Goal: Transaction & Acquisition: Purchase product/service

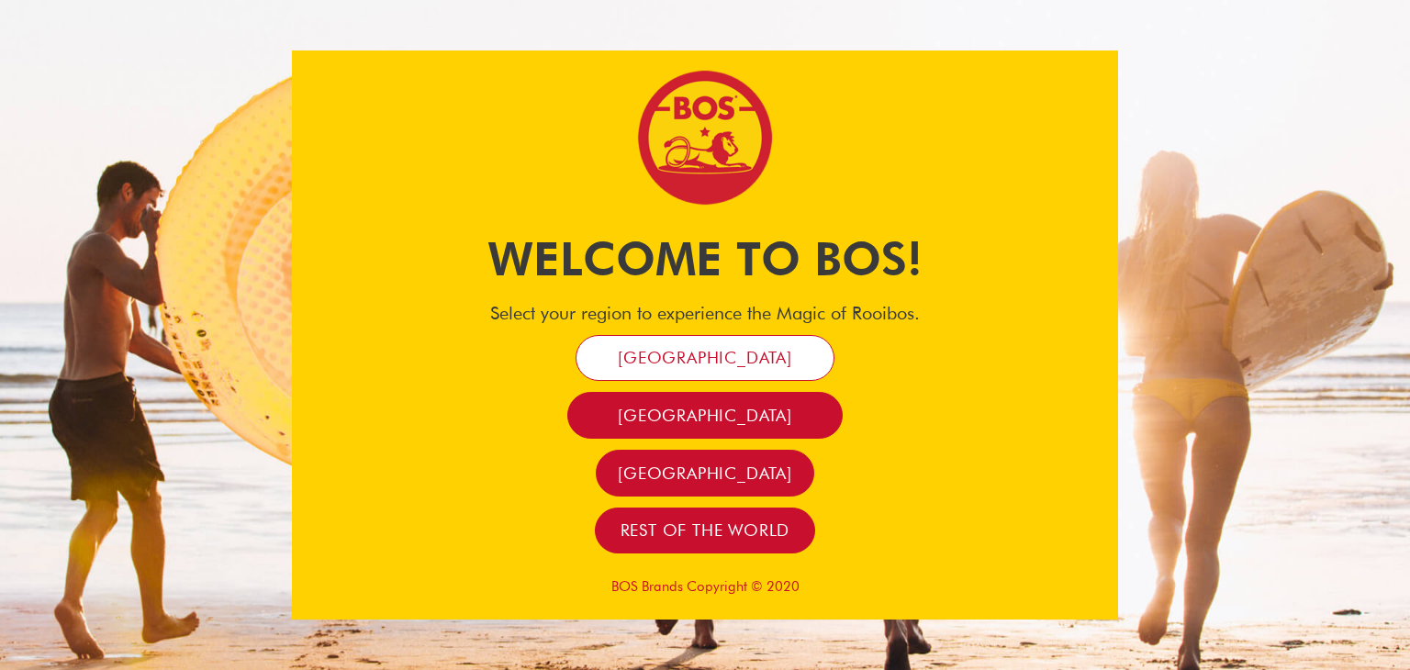
click at [765, 352] on span "[GEOGRAPHIC_DATA]" at bounding box center [705, 357] width 174 height 21
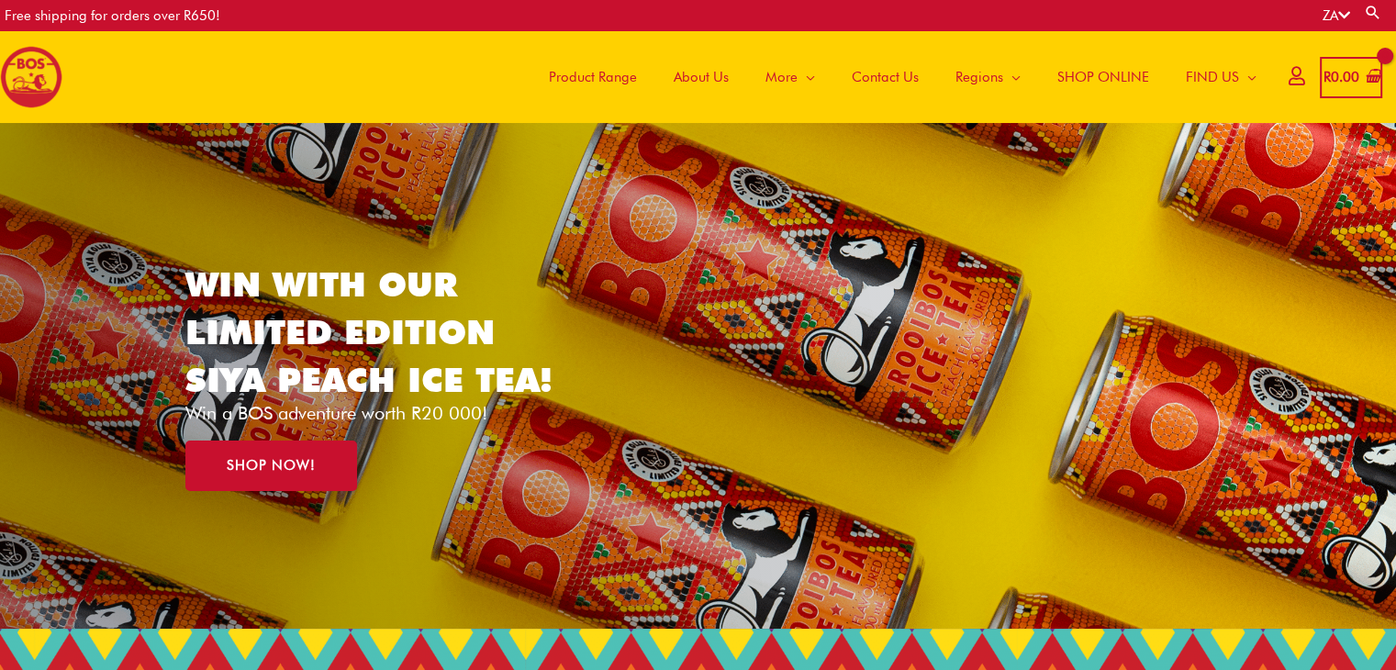
click at [609, 83] on span "Product Range" at bounding box center [593, 77] width 88 height 55
click at [1090, 74] on span "SHOP ONLINE" at bounding box center [1103, 77] width 92 height 55
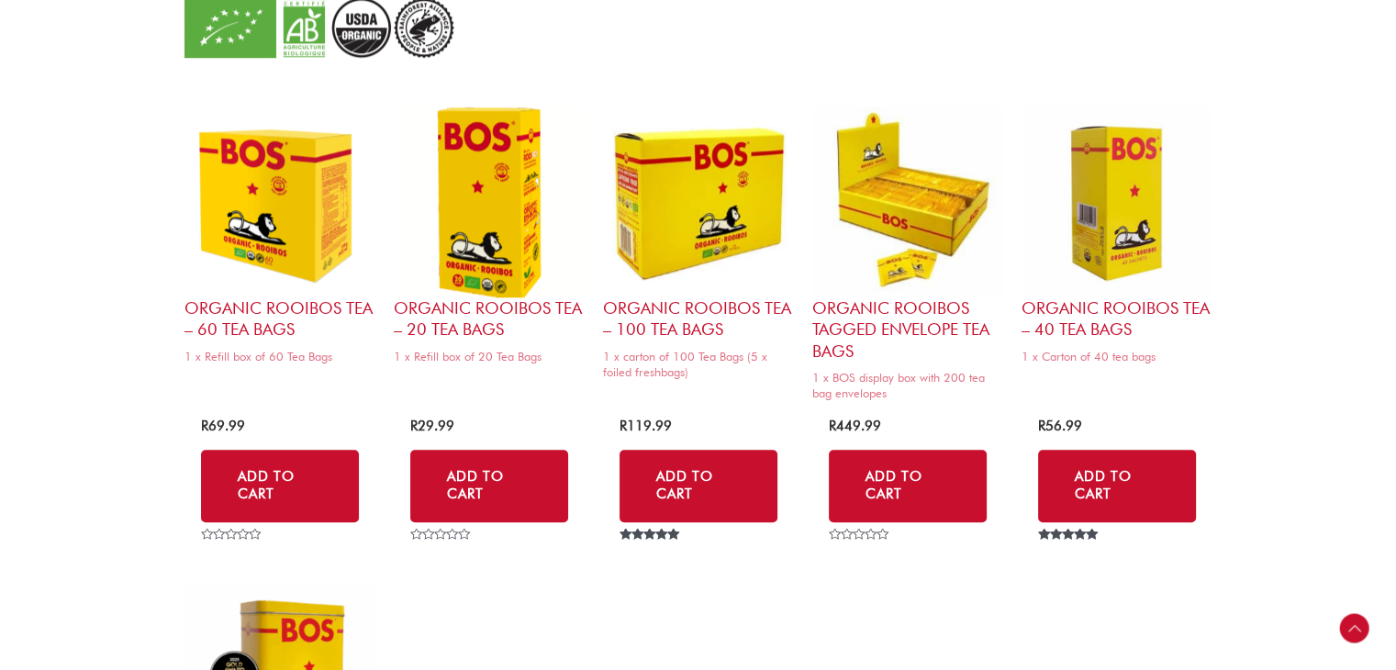
scroll to position [1744, 0]
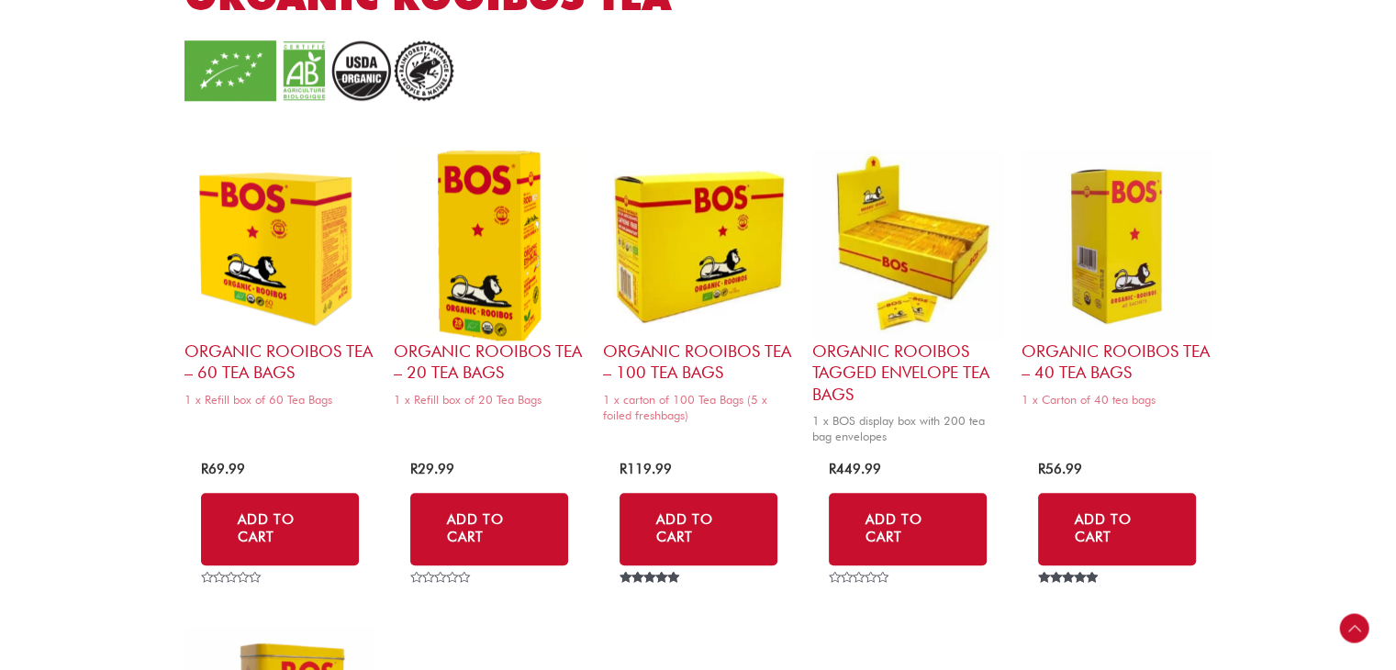
click at [899, 260] on img at bounding box center [907, 245] width 191 height 191
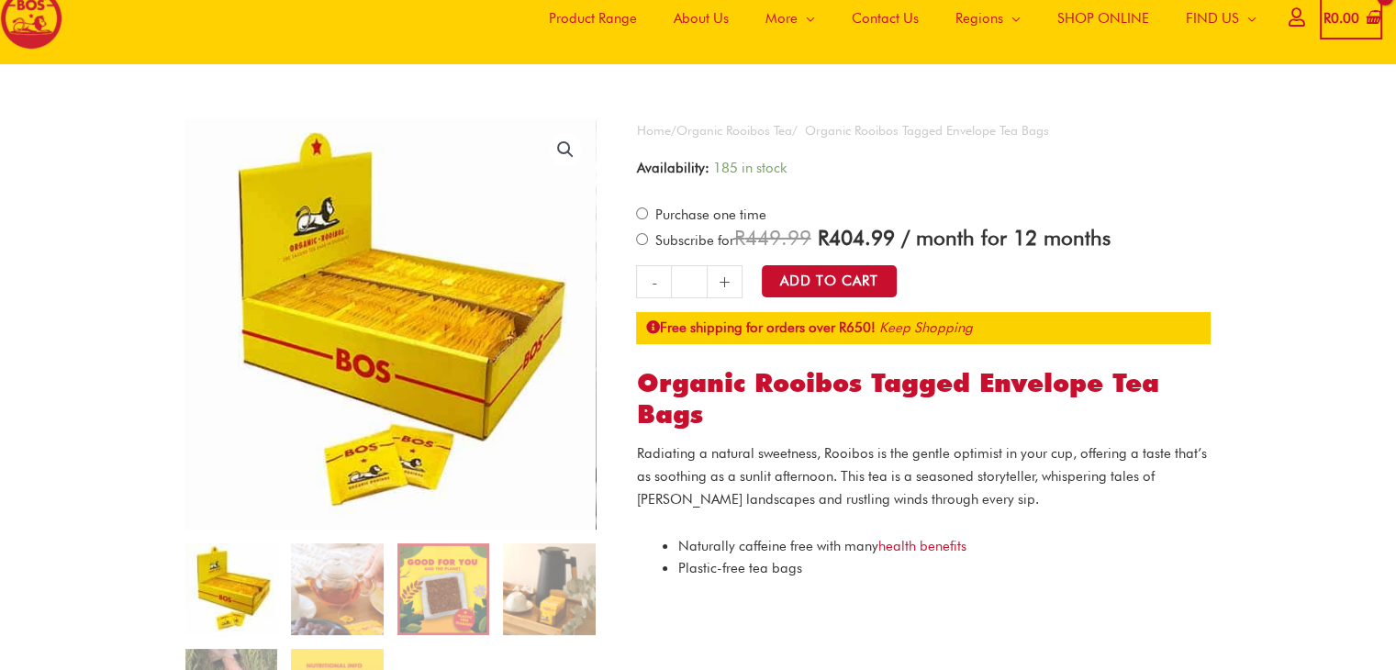
scroll to position [92, 0]
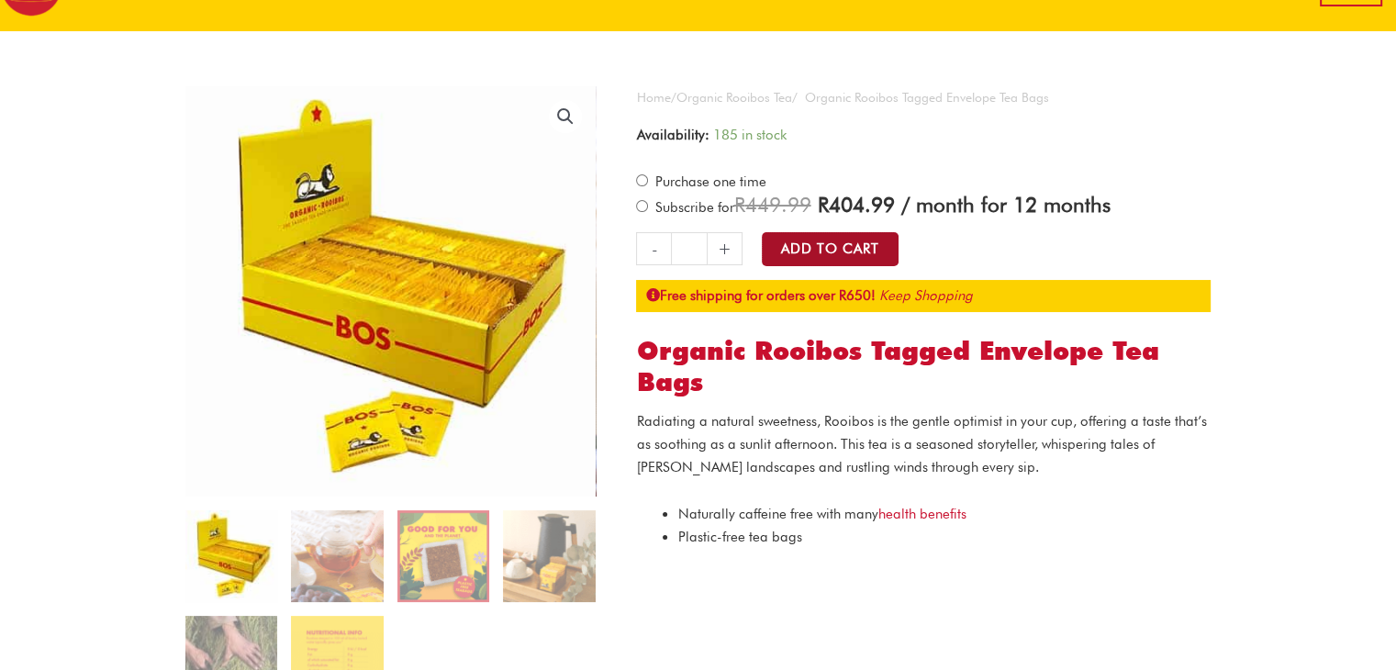
click at [840, 250] on button "Add to Cart" at bounding box center [830, 249] width 137 height 34
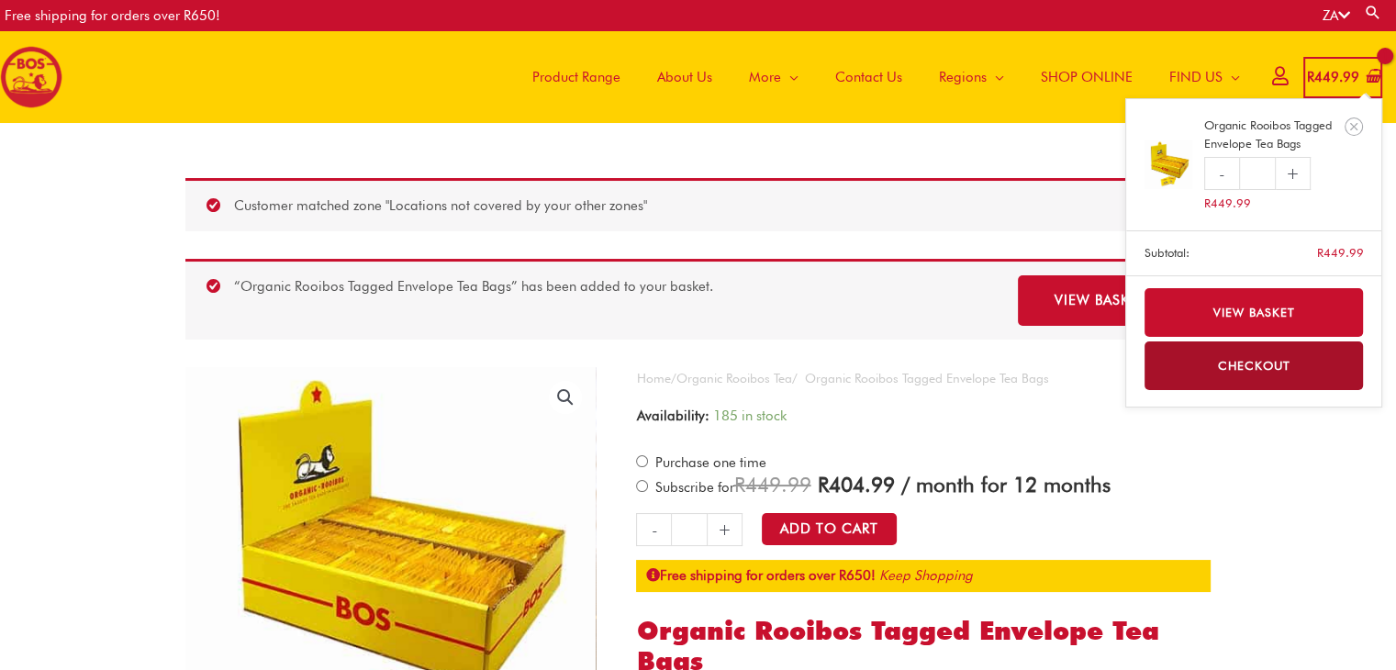
click at [1307, 78] on span "R" at bounding box center [1310, 77] width 7 height 17
click at [1245, 298] on link "View basket" at bounding box center [1254, 312] width 219 height 49
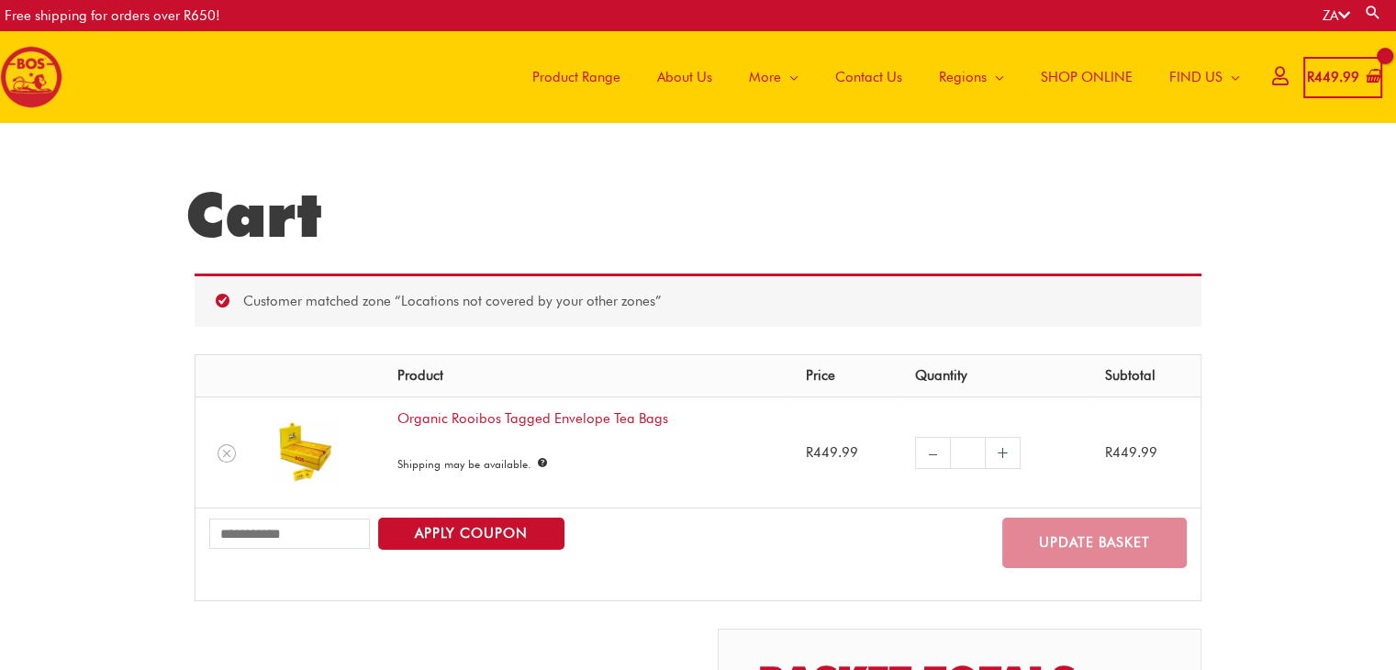
click at [995, 459] on link "+" at bounding box center [1003, 453] width 35 height 32
click at [998, 449] on link "+" at bounding box center [1003, 453] width 35 height 32
click at [1272, 80] on icon at bounding box center [1280, 76] width 16 height 14
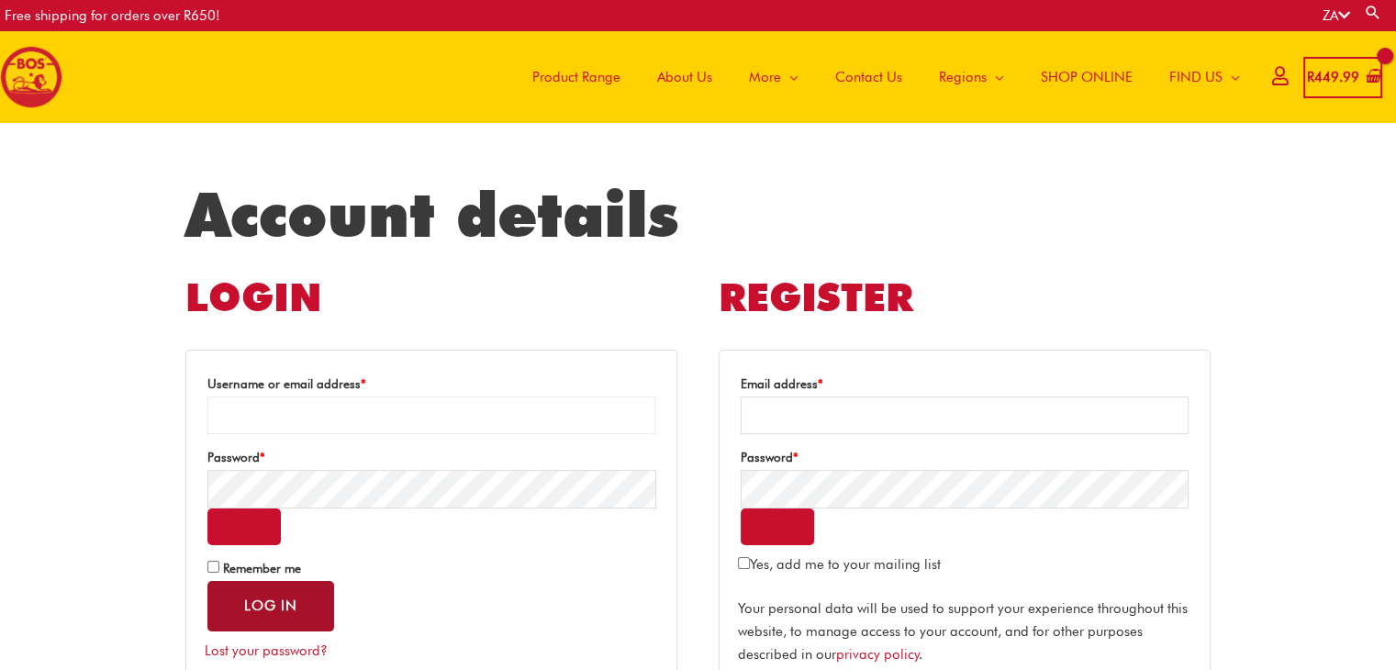
type input "**********"
click at [269, 607] on button "Log in" at bounding box center [270, 606] width 127 height 50
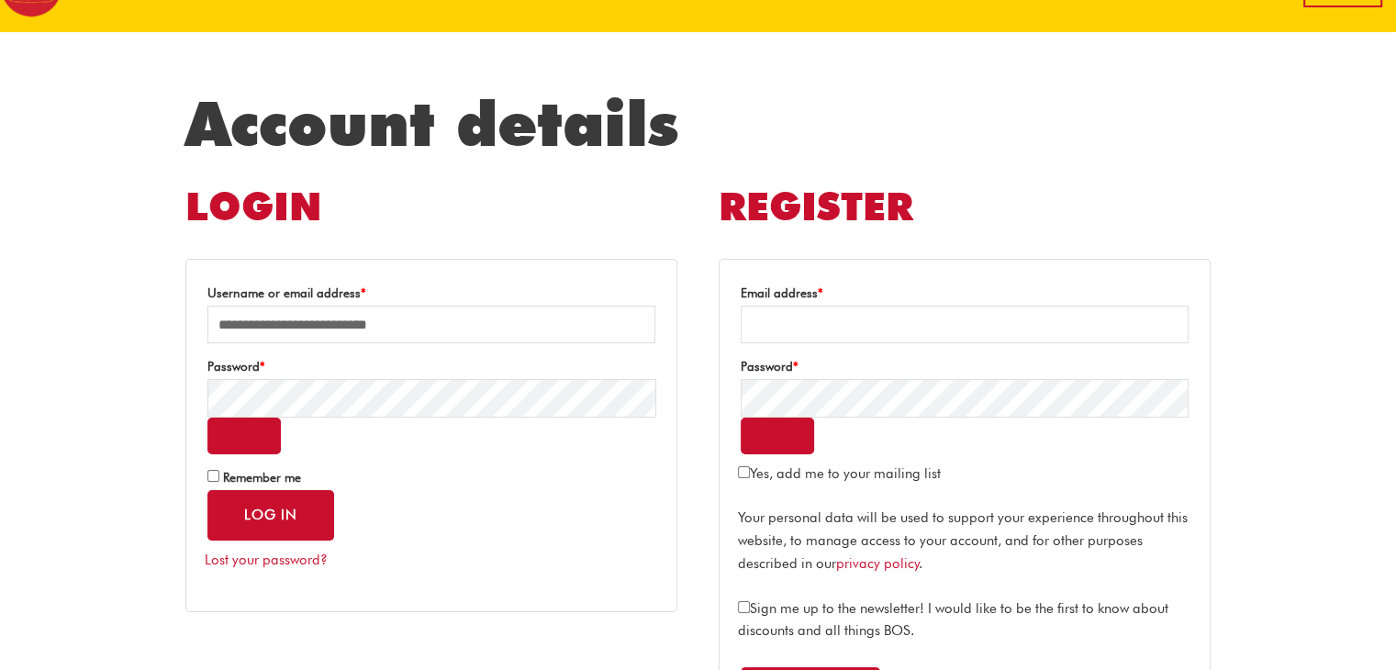
scroll to position [140, 0]
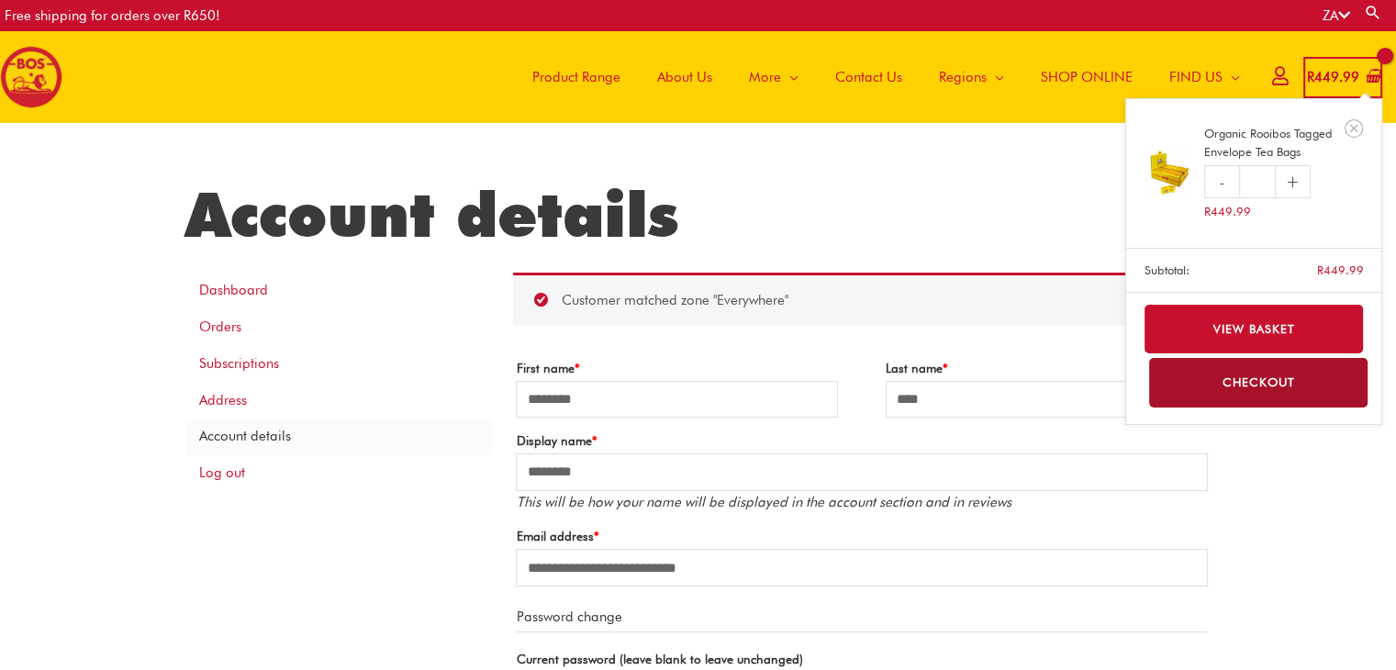
click at [1329, 71] on bdi "R 449.99" at bounding box center [1333, 77] width 52 height 17
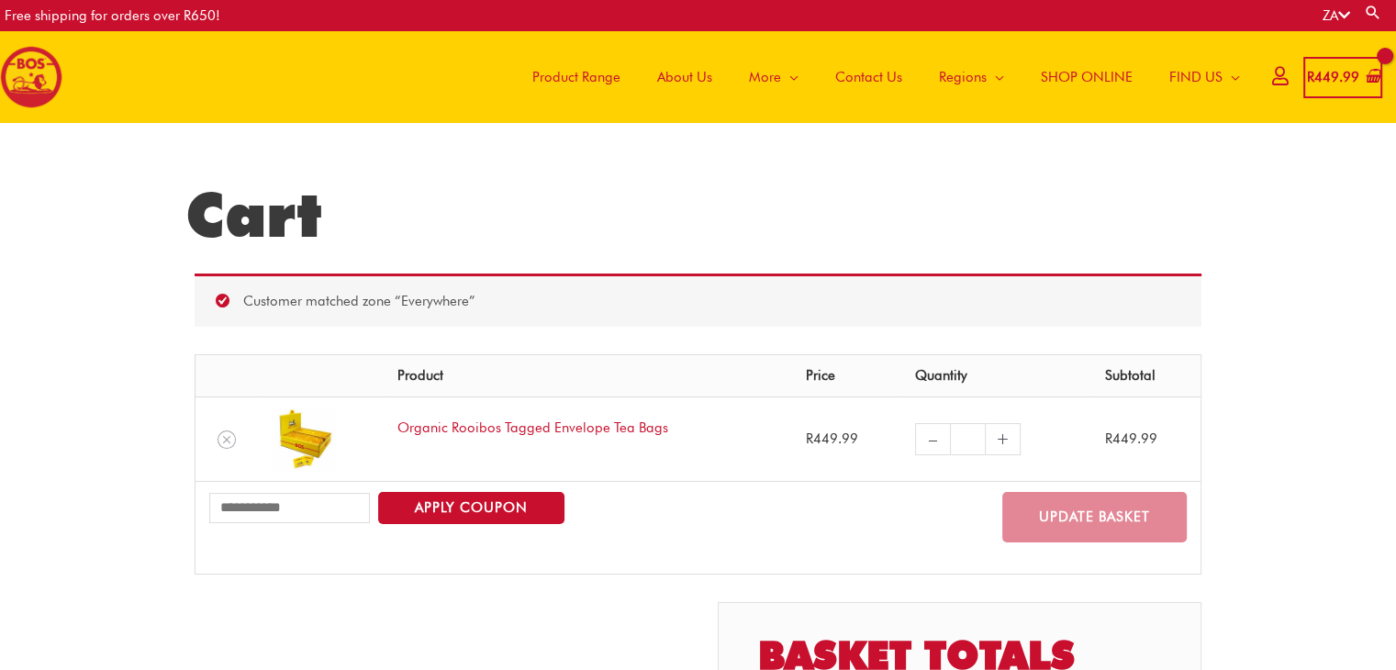
click at [1000, 436] on link "+" at bounding box center [1003, 439] width 35 height 32
click at [429, 430] on link "Organic Rooibos Tagged Envelope Tea Bags" at bounding box center [532, 427] width 271 height 17
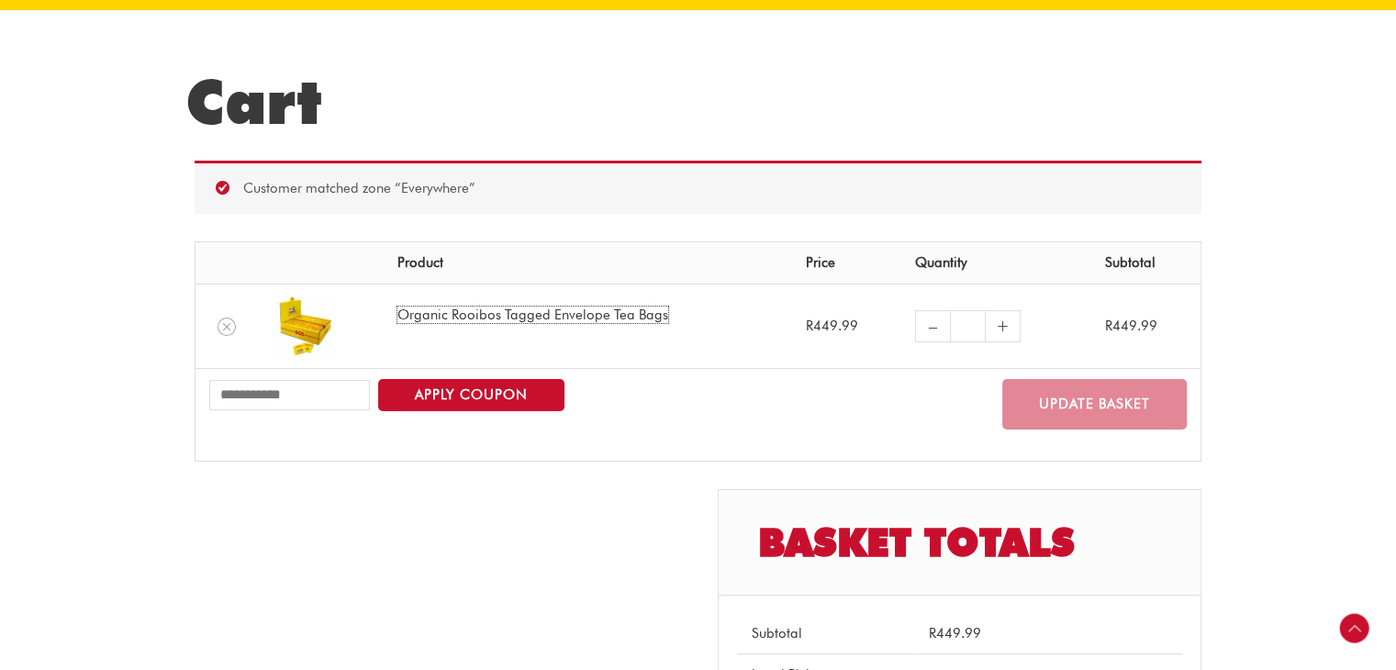
scroll to position [397, 0]
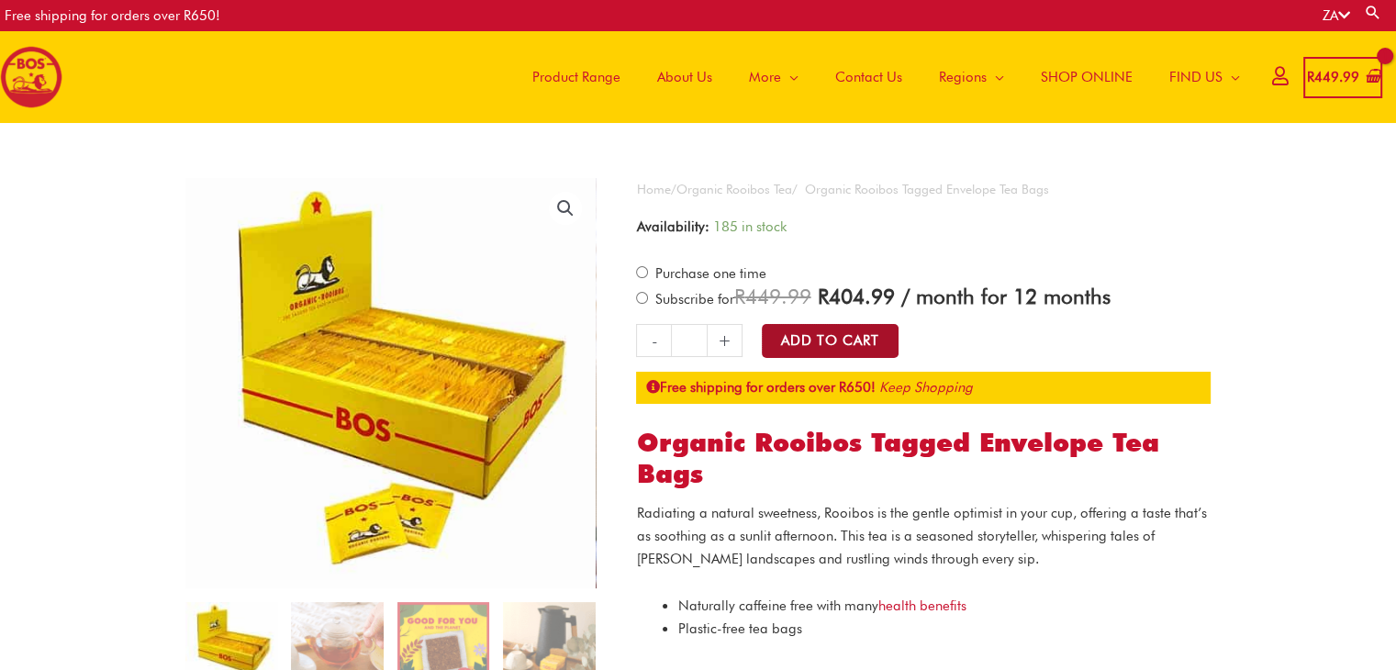
click at [785, 332] on button "Add to Cart" at bounding box center [830, 341] width 137 height 34
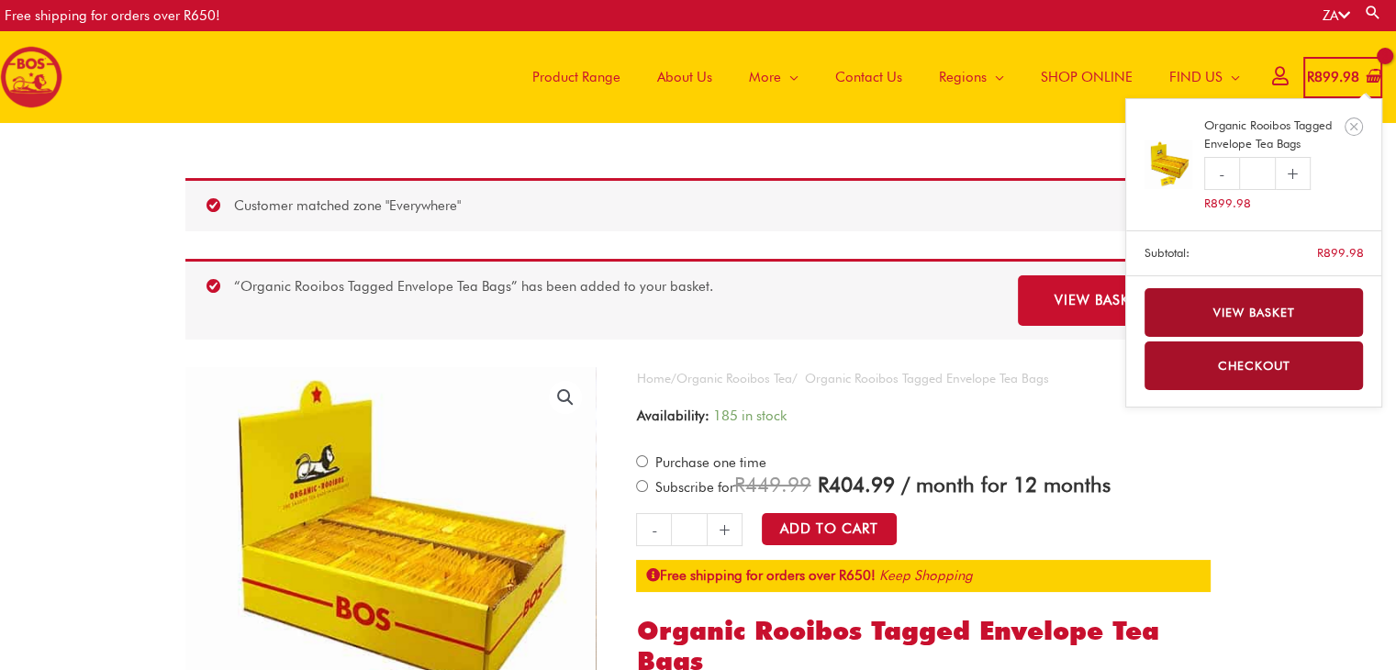
click at [1274, 295] on link "View basket" at bounding box center [1254, 312] width 219 height 49
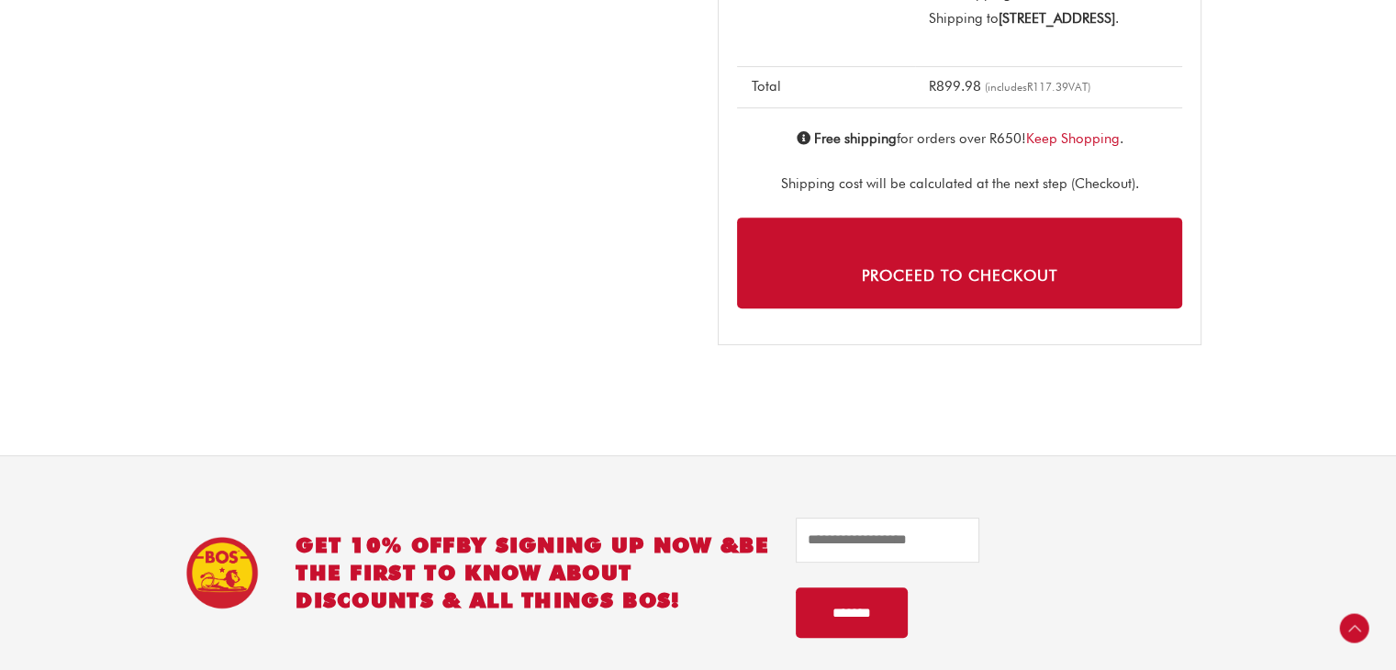
scroll to position [826, 0]
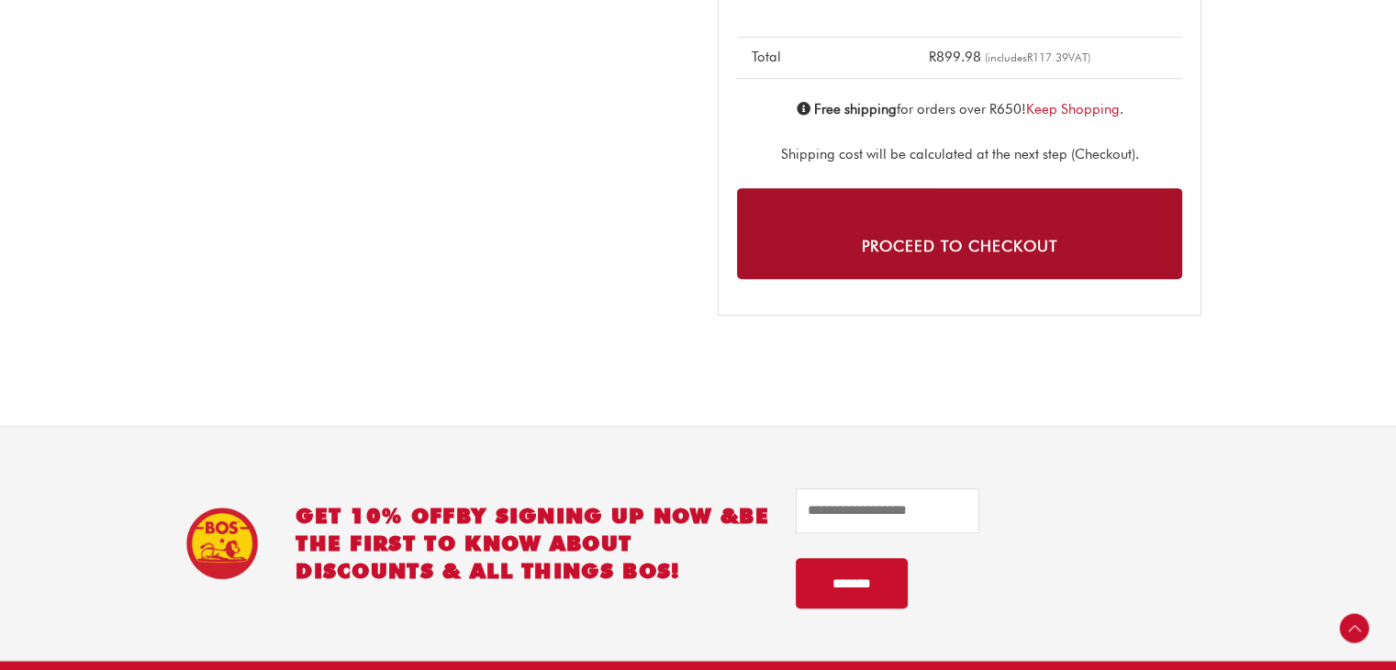
click at [964, 262] on link "Proceed to checkout" at bounding box center [959, 233] width 445 height 91
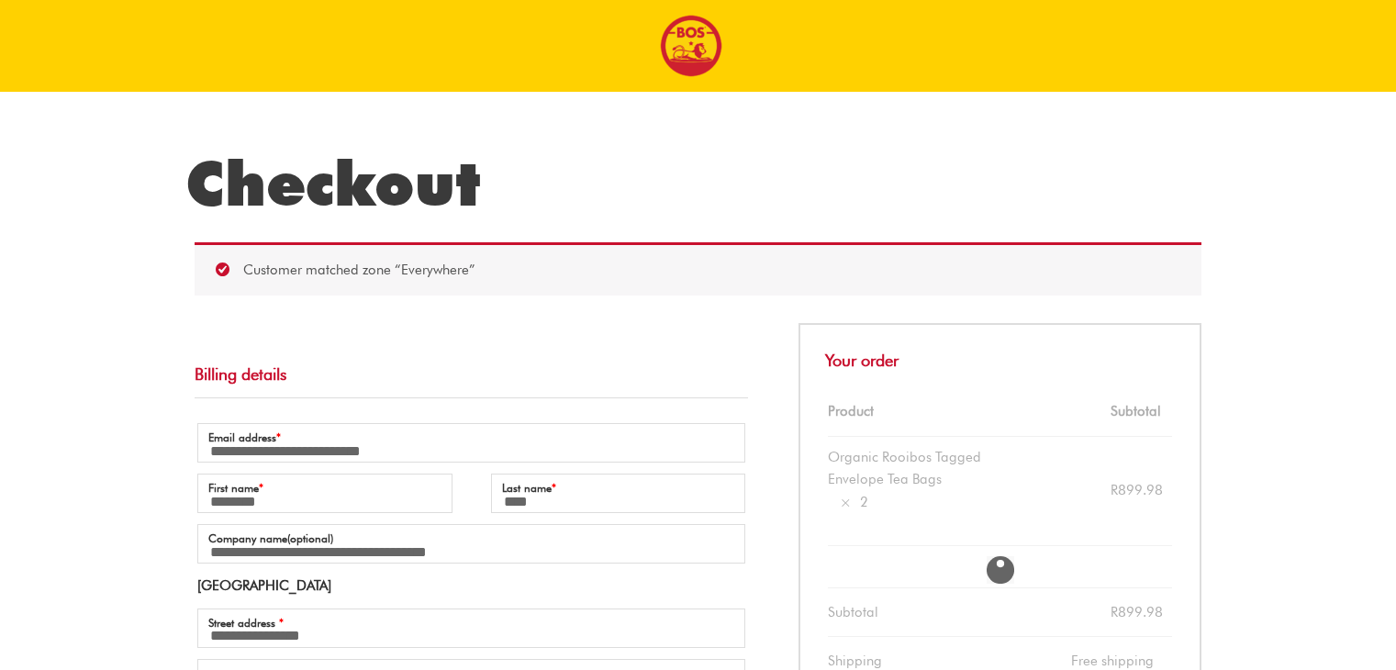
select select "**"
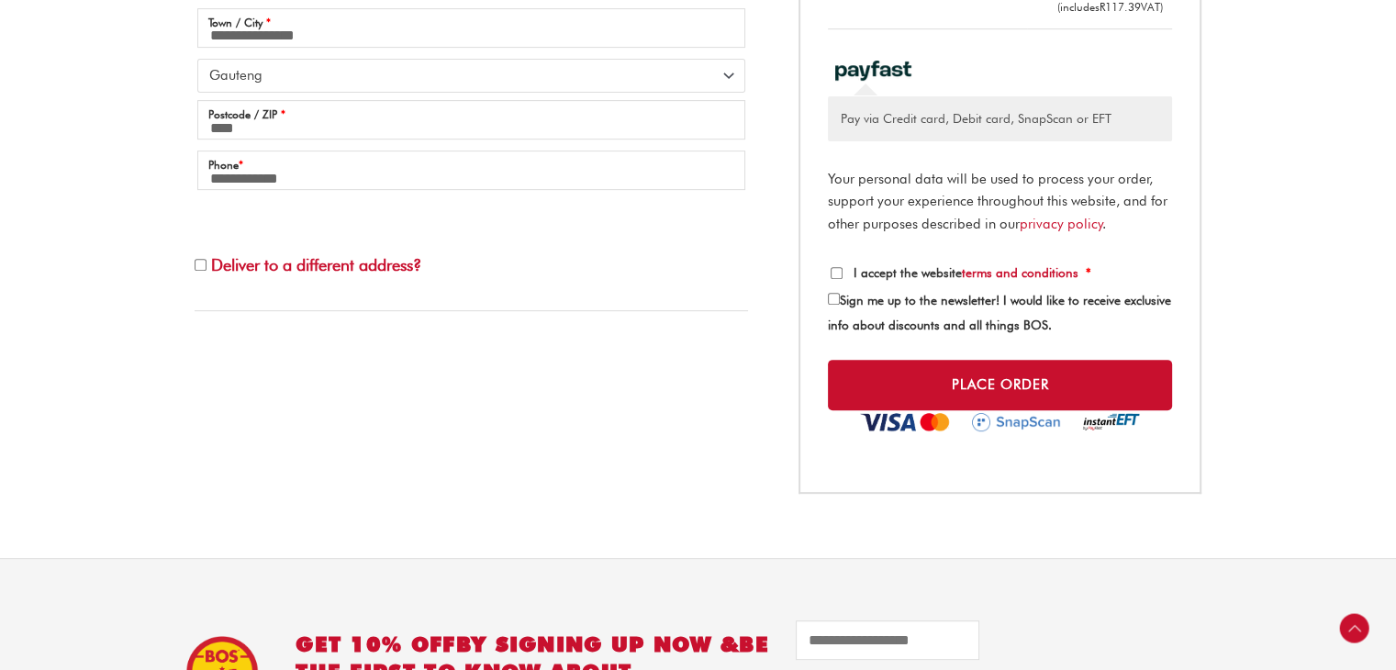
scroll to position [712, 0]
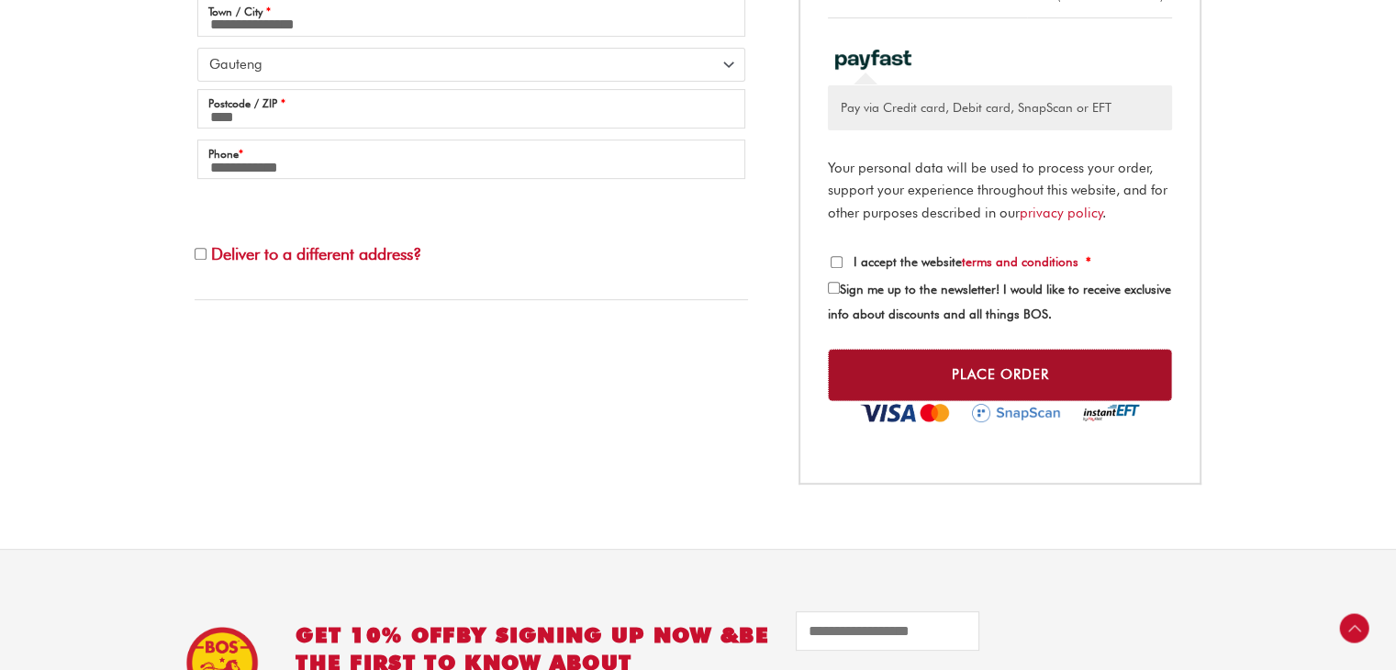
click at [1002, 377] on button "Place order" at bounding box center [1000, 375] width 344 height 52
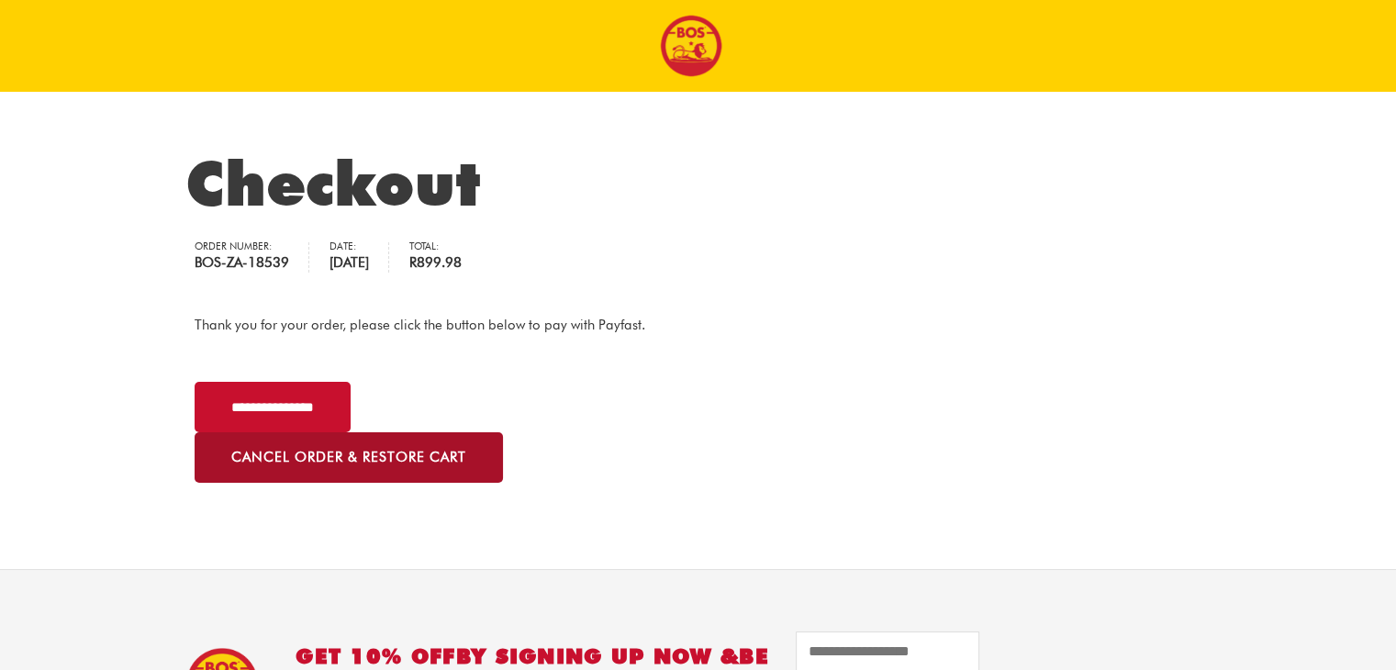
click at [301, 464] on link "Cancel order & restore cart" at bounding box center [349, 457] width 308 height 50
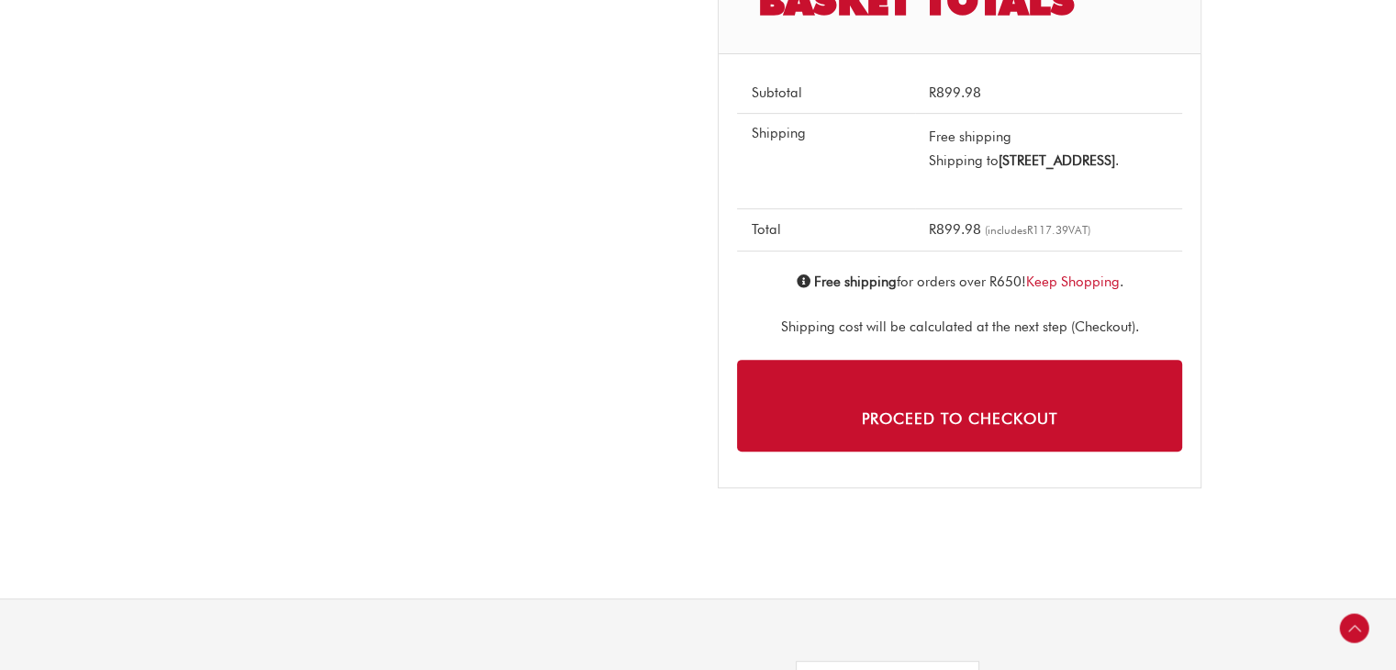
scroll to position [826, 0]
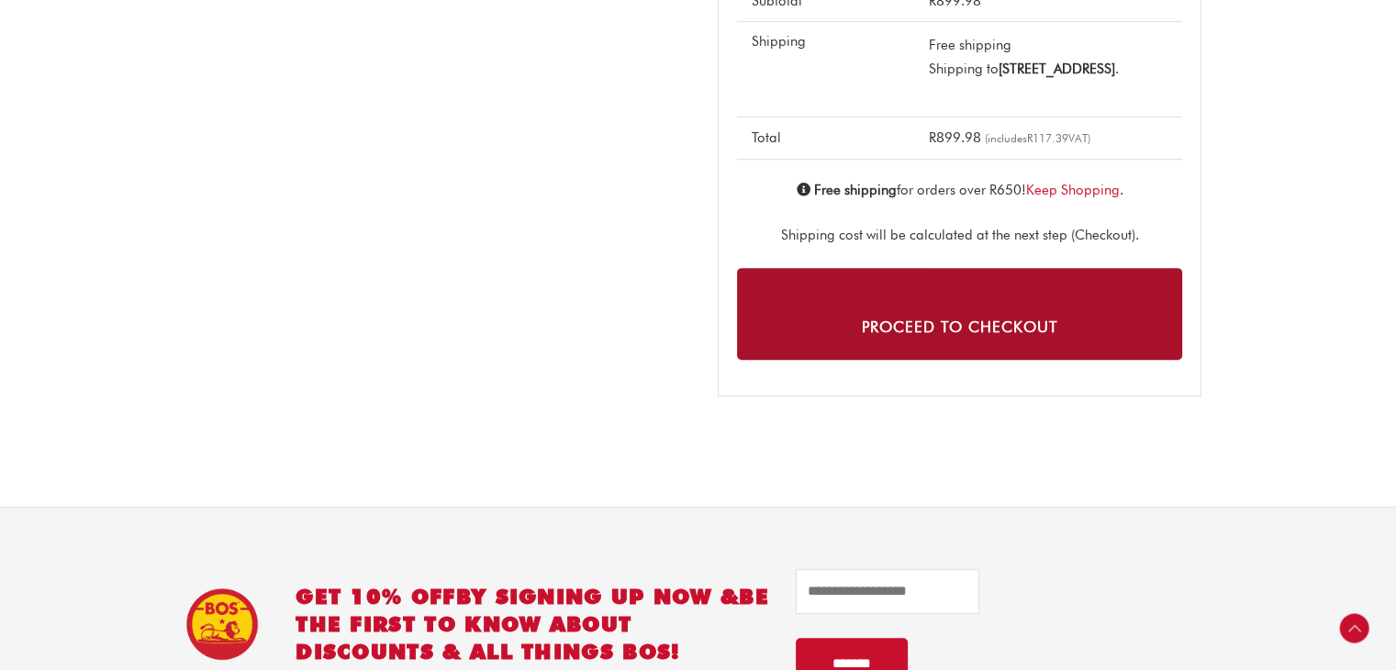
click at [923, 341] on link "Proceed to checkout" at bounding box center [959, 313] width 445 height 91
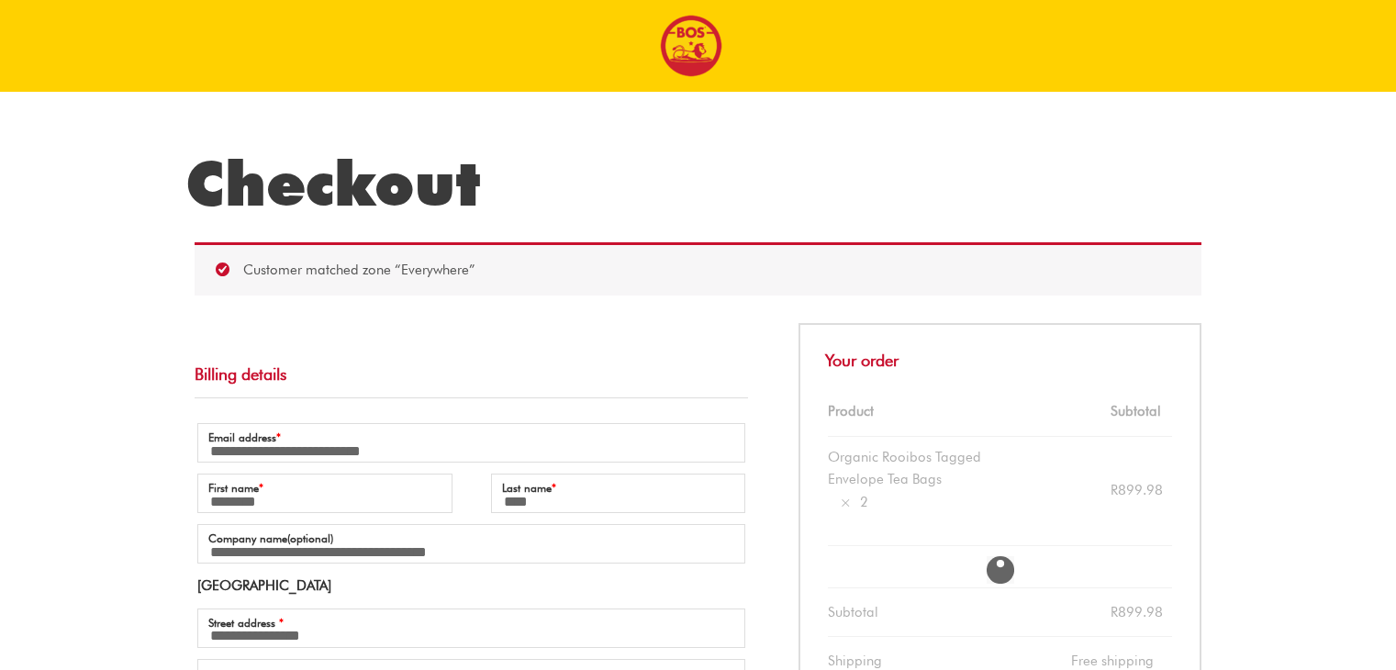
select select "**"
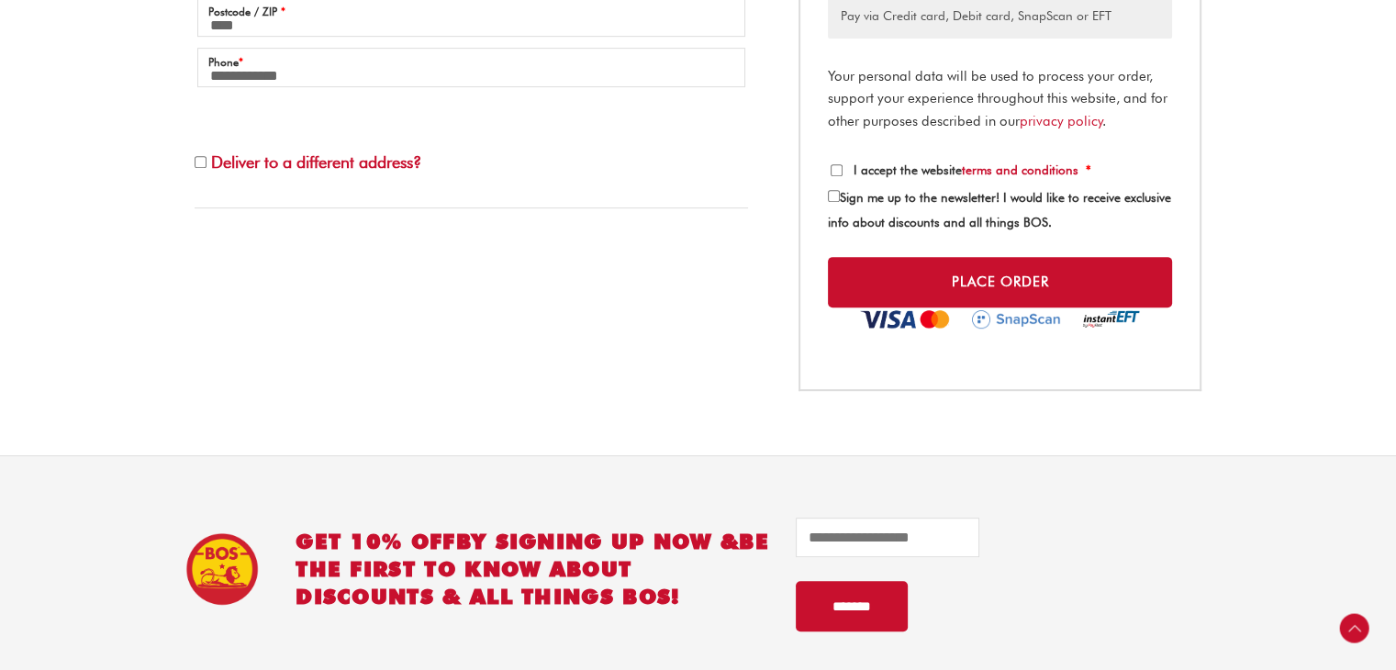
scroll to position [826, 0]
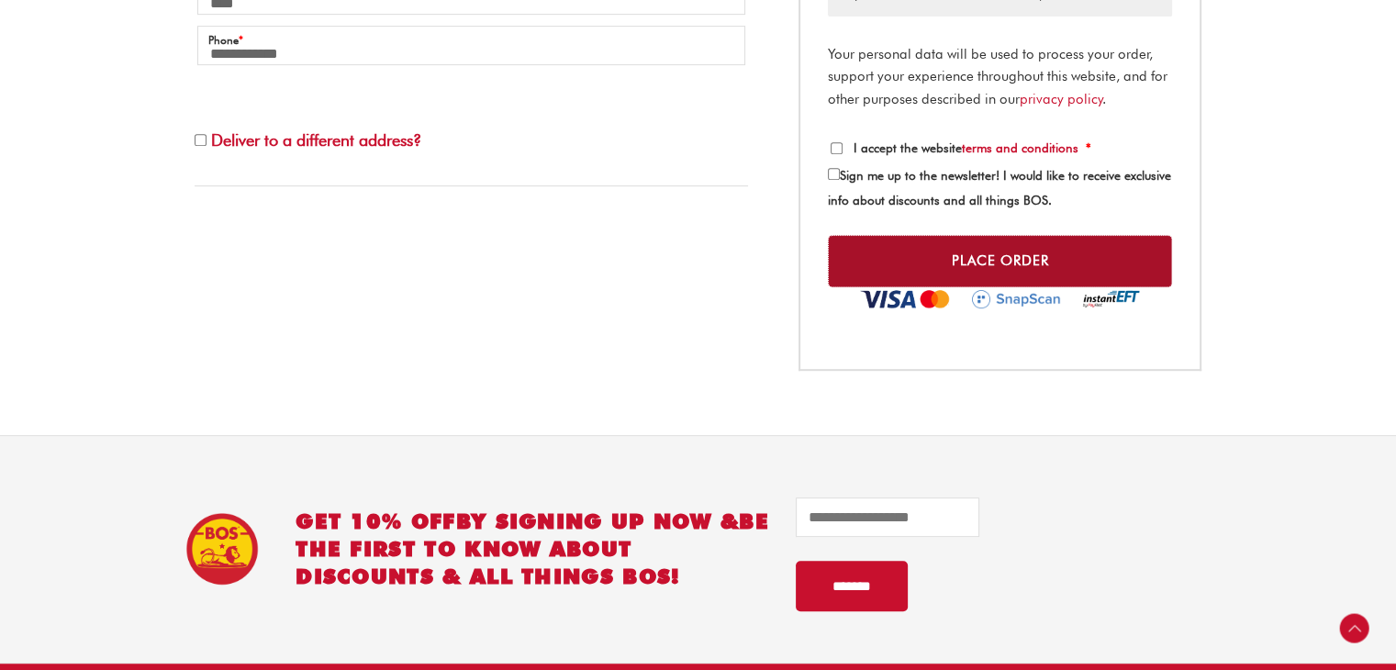
click at [988, 261] on button "Place order" at bounding box center [1000, 261] width 344 height 52
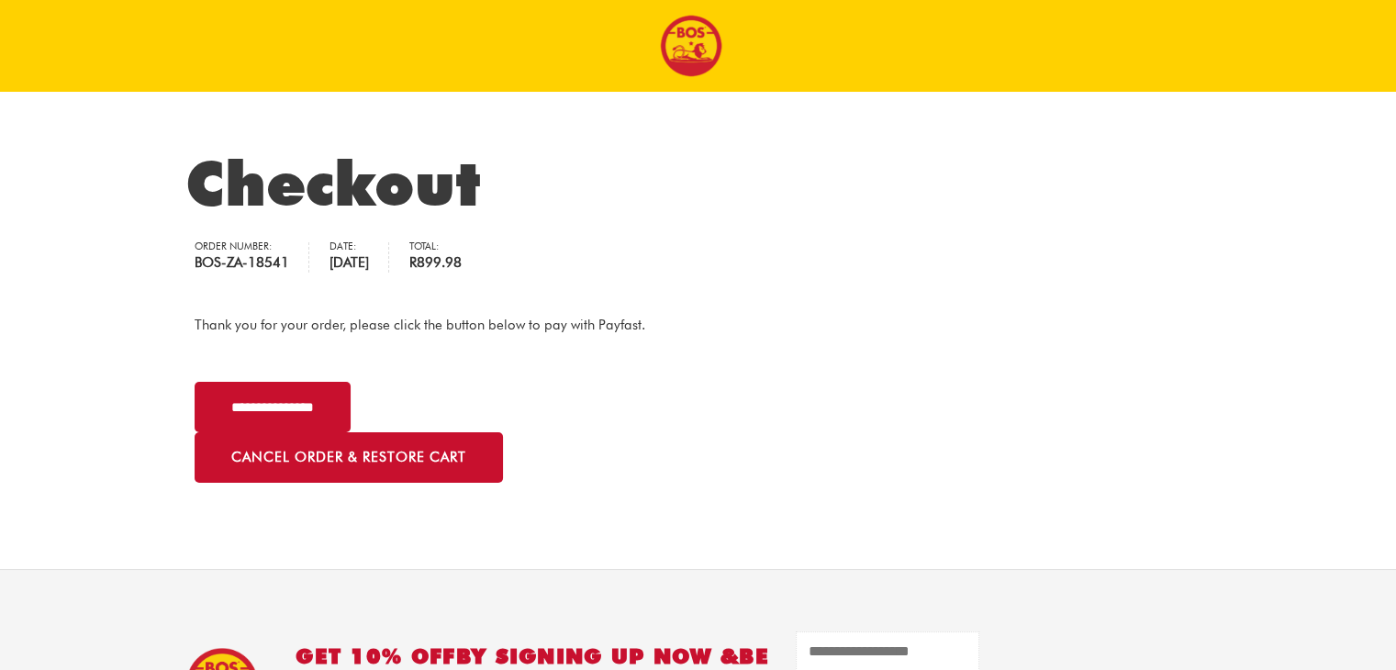
click at [905, 664] on input "email" at bounding box center [888, 650] width 184 height 39
click at [248, 394] on input "**********" at bounding box center [273, 407] width 156 height 50
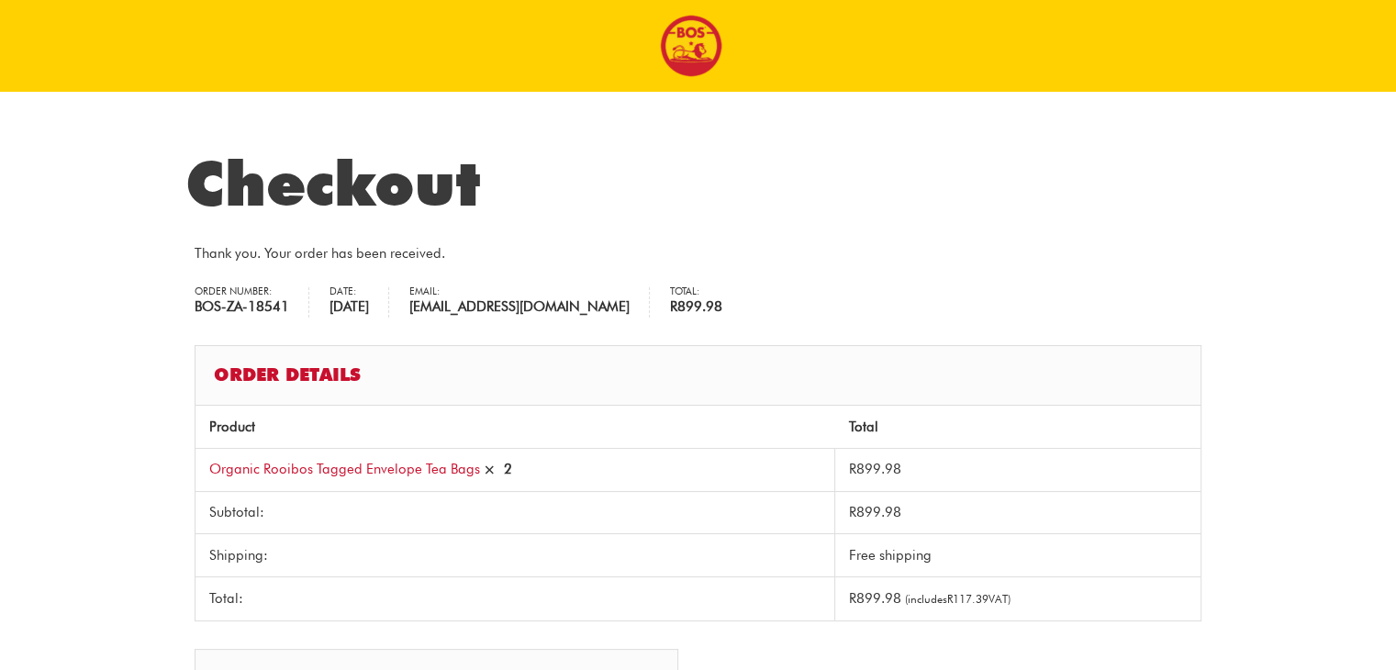
scroll to position [586, 0]
